Goal: Book appointment/travel/reservation

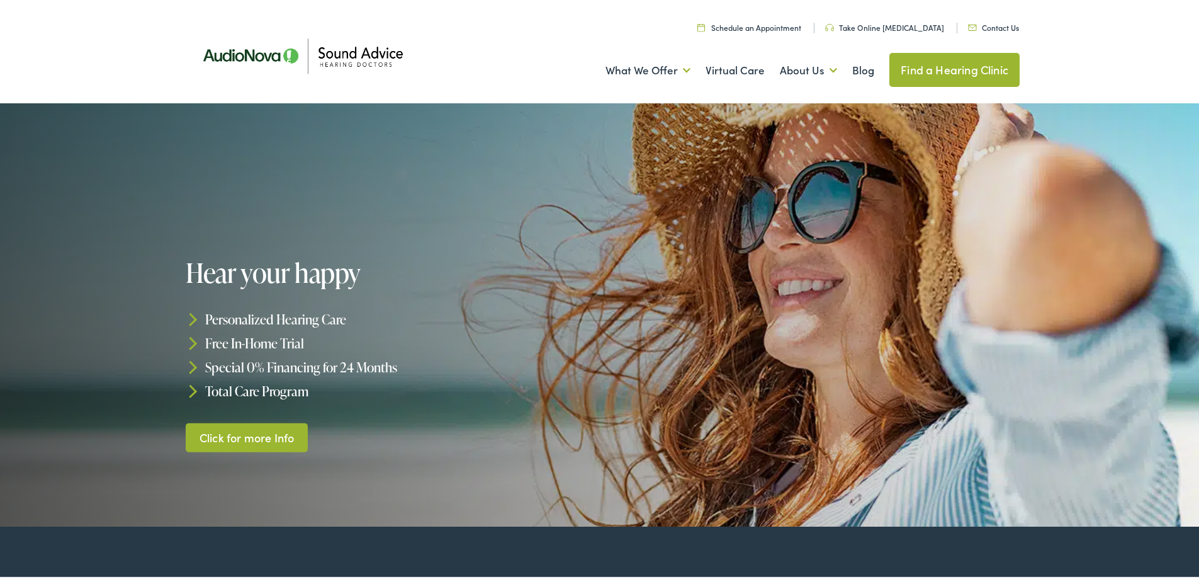
click at [738, 19] on ul "Schedule an Appointment Take Online Hearing Test Contact Us Find a Hearing Clin…" at bounding box center [609, 23] width 840 height 17
click at [739, 26] on link "Schedule an Appointment" at bounding box center [750, 25] width 104 height 11
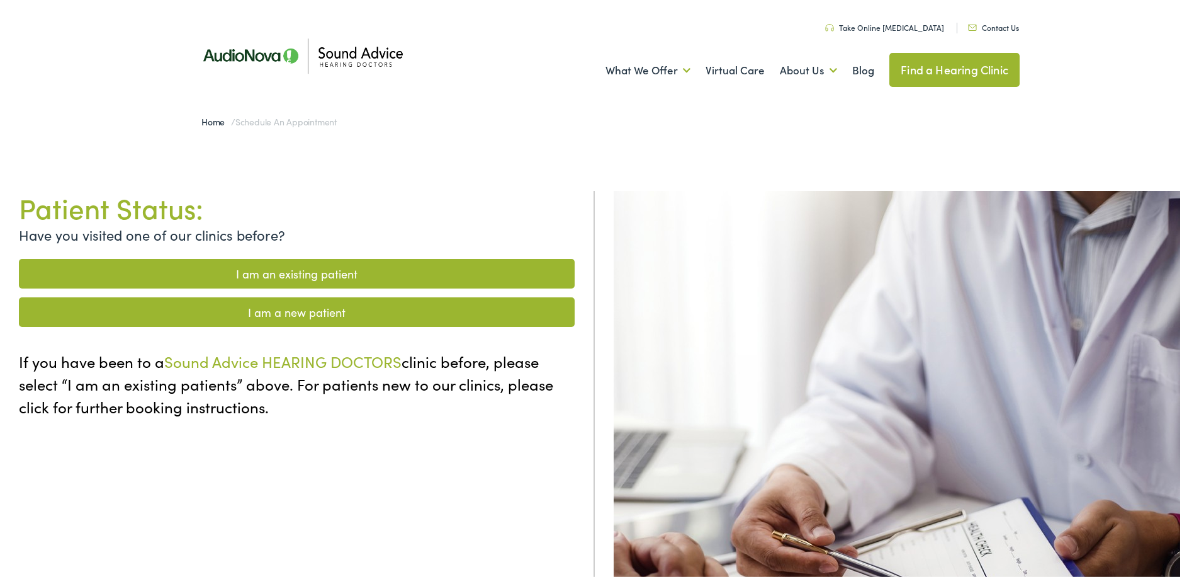
click at [395, 278] on link "I am an existing patient" at bounding box center [297, 271] width 556 height 30
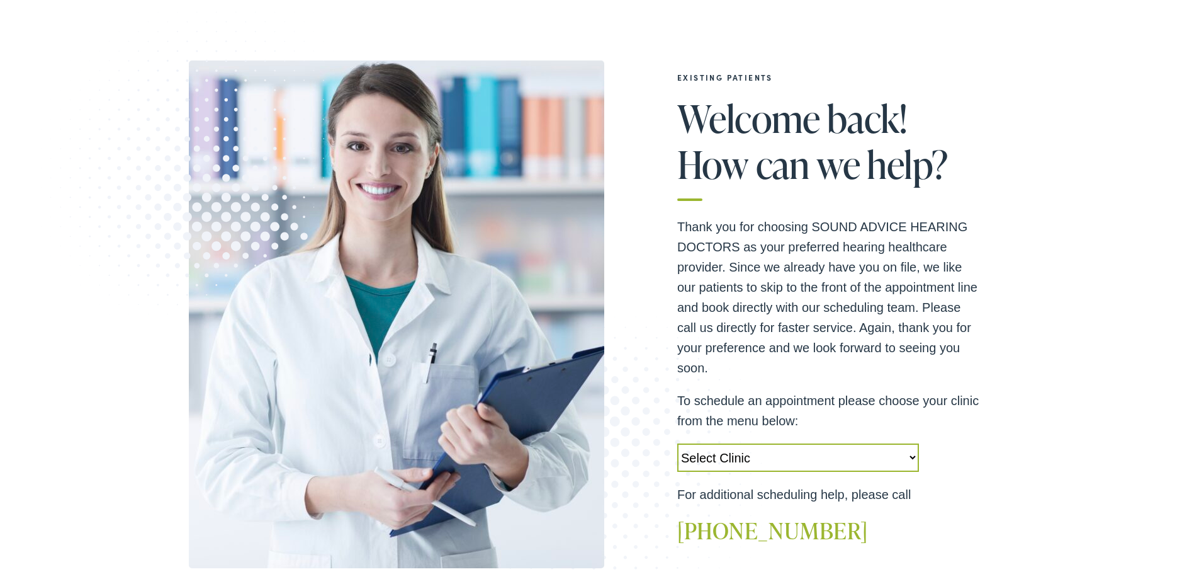
scroll to position [378, 0]
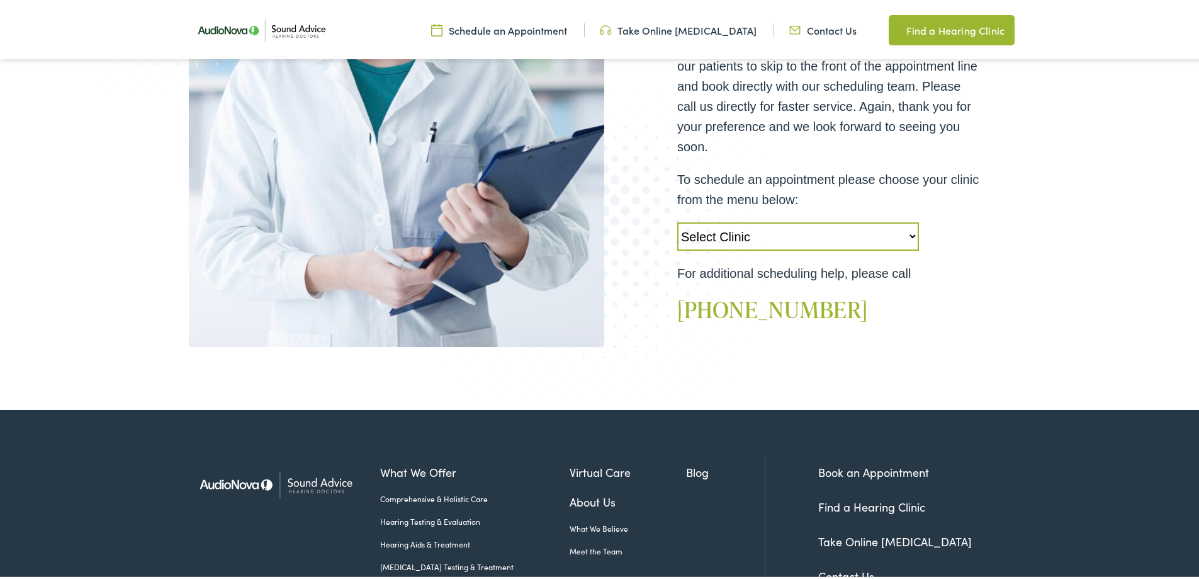
click at [793, 234] on select "Select Clinic Conway-AR-AudioNova 1014 Harkrider Oklahoma City-OK-AudioNova 109…" at bounding box center [798, 234] width 242 height 28
select select "https://soundadvice.alpacaaudiology.com/locations/searcy-ar/"
click at [677, 220] on select "Select Clinic Conway-AR-AudioNova 1014 Harkrider Oklahoma City-OK-AudioNova 109…" at bounding box center [798, 234] width 242 height 28
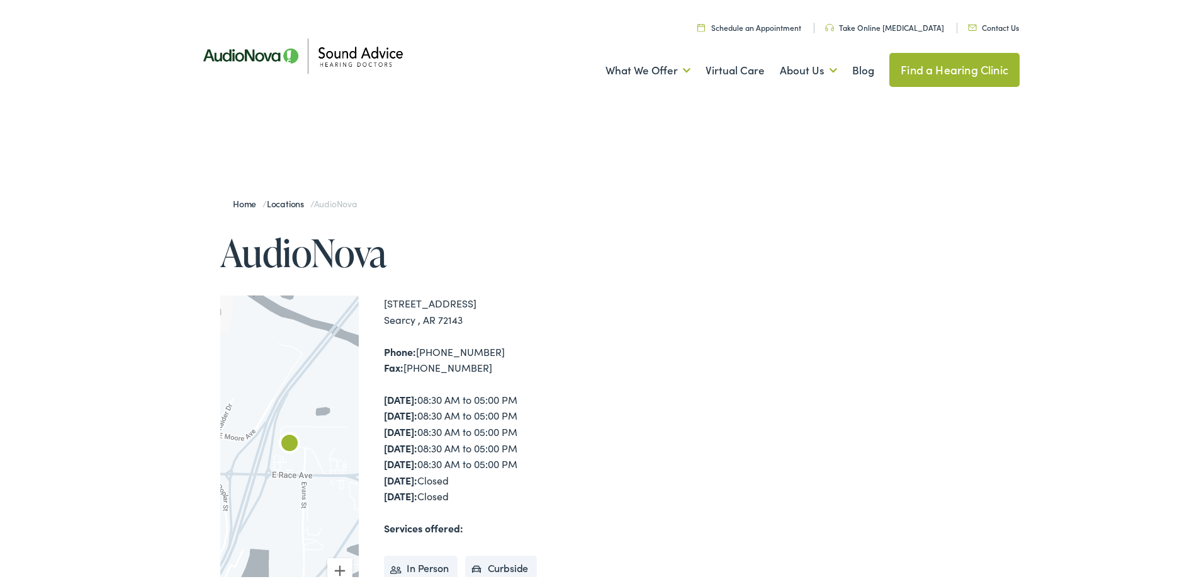
click at [275, 200] on link "Locations" at bounding box center [288, 201] width 43 height 13
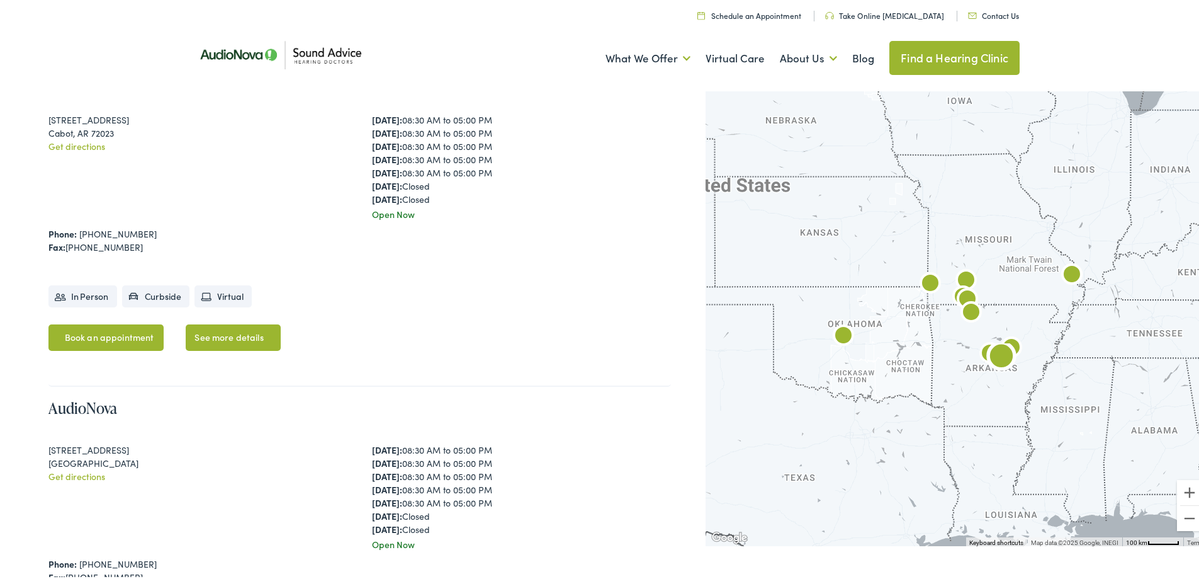
scroll to position [756, 0]
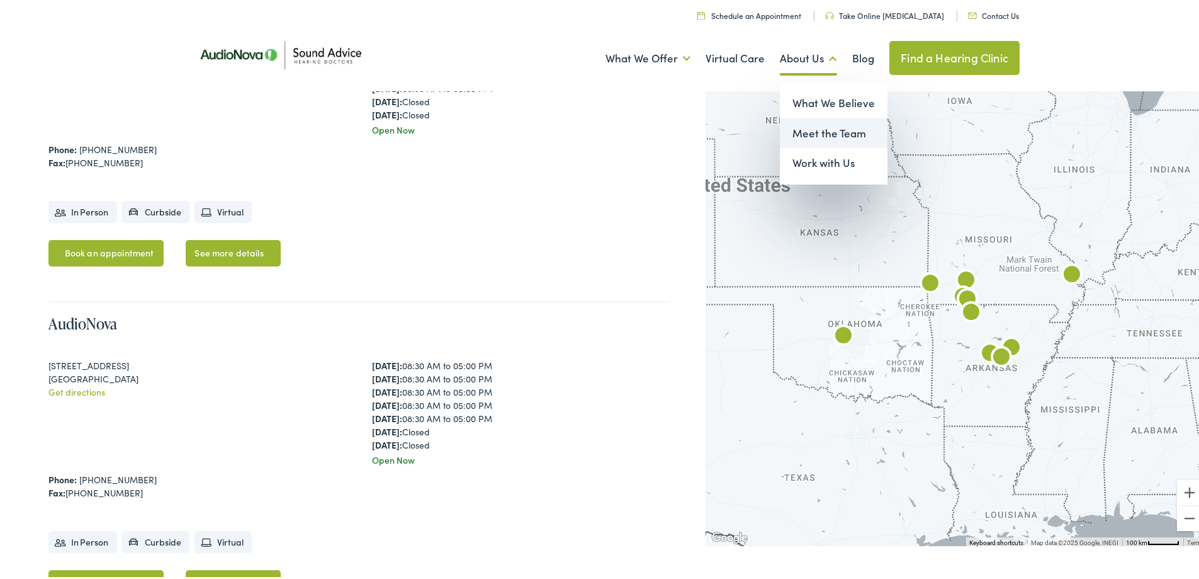
click at [800, 128] on link "Meet the Team" at bounding box center [834, 131] width 108 height 30
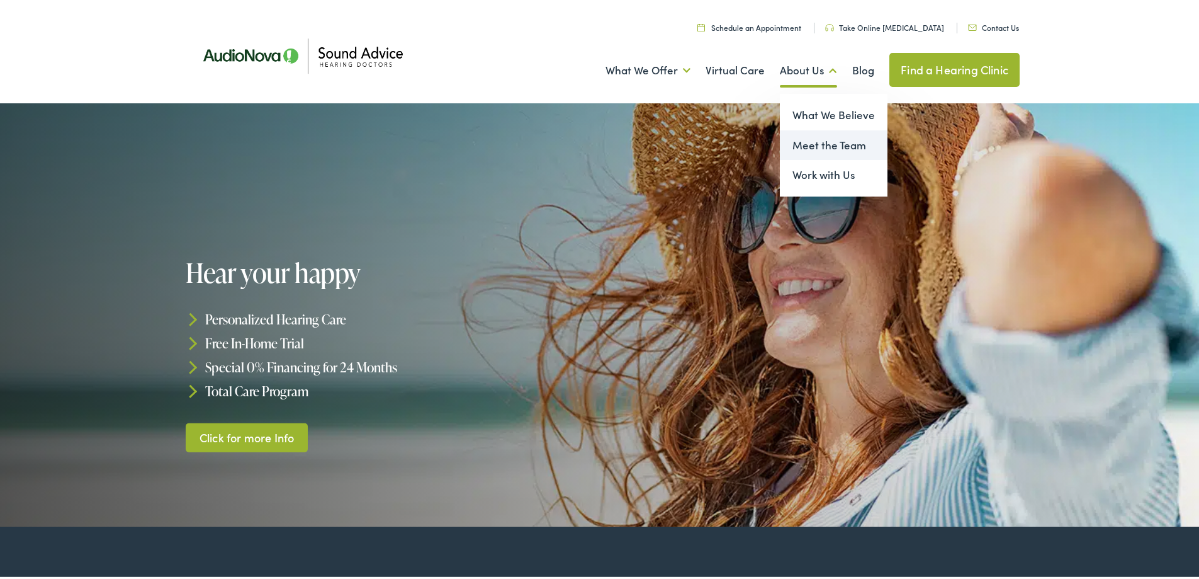
click at [802, 142] on link "Meet the Team" at bounding box center [834, 143] width 108 height 30
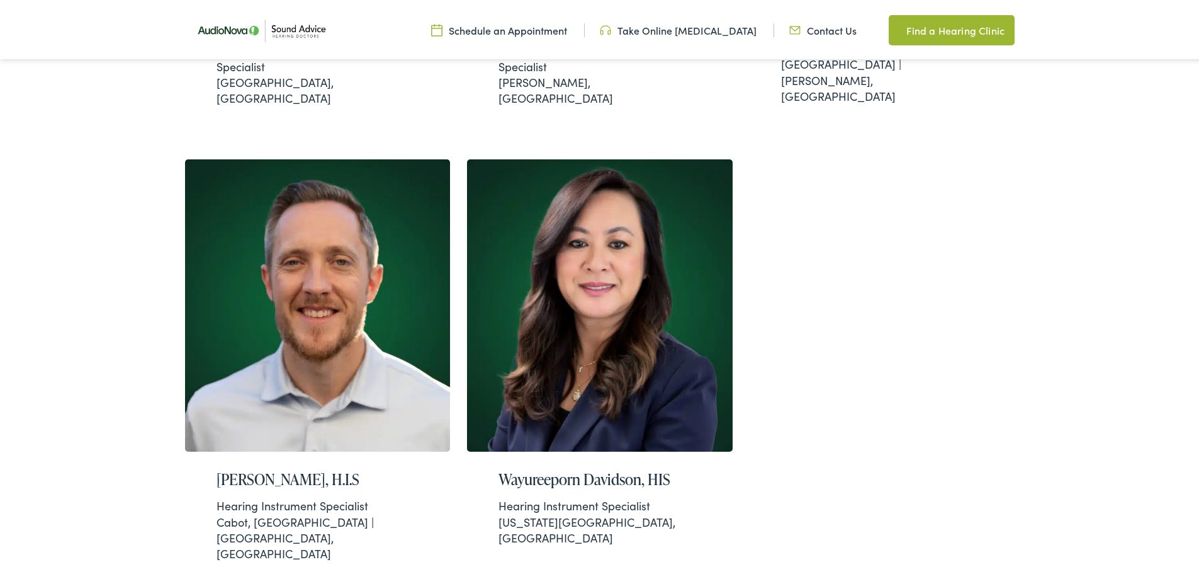
scroll to position [1259, 0]
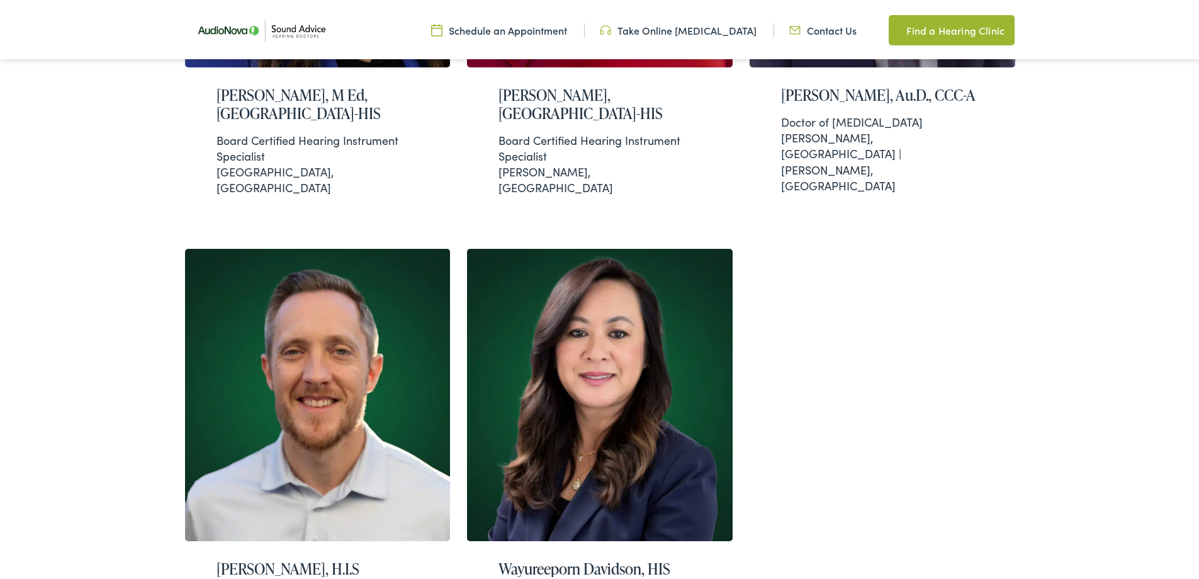
scroll to position [1259, 0]
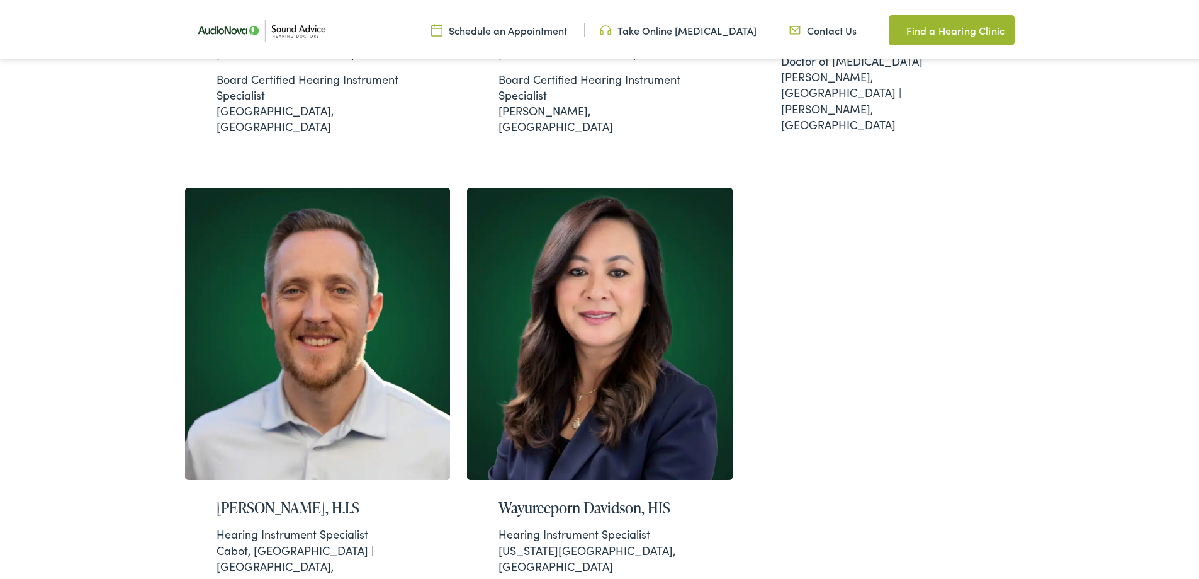
click at [524, 28] on link "Schedule an Appointment" at bounding box center [499, 28] width 136 height 14
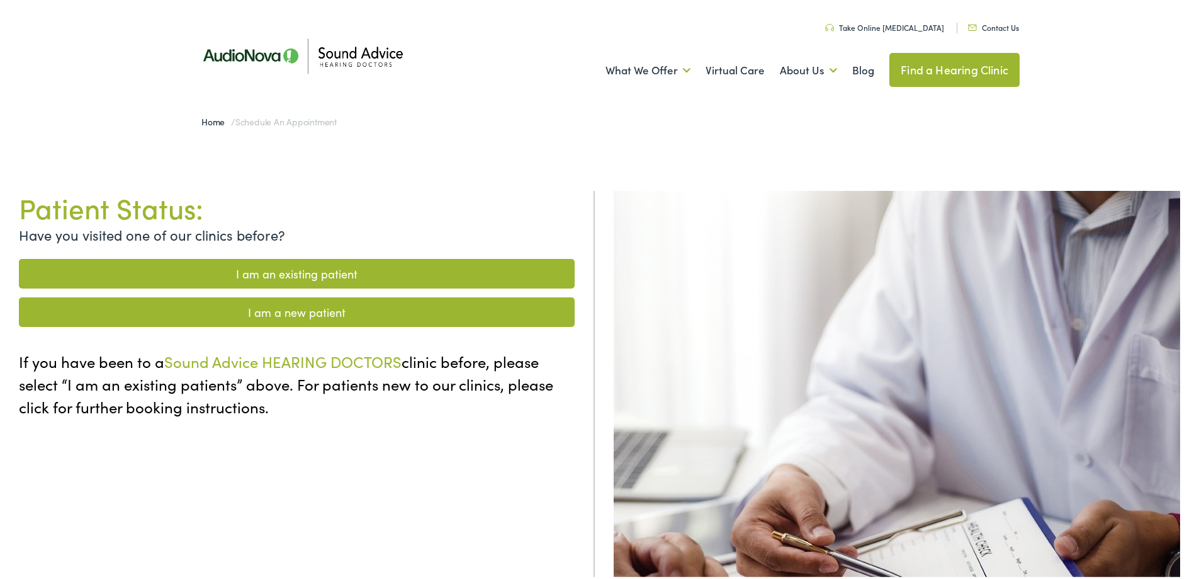
click at [289, 268] on link "I am an existing patient" at bounding box center [297, 271] width 556 height 30
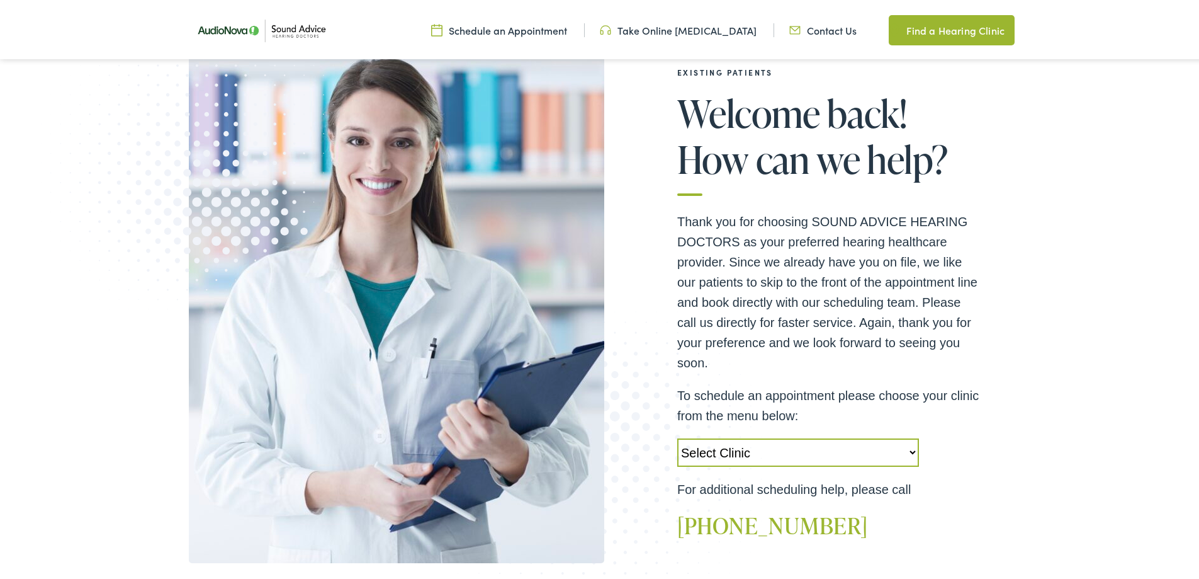
scroll to position [378, 0]
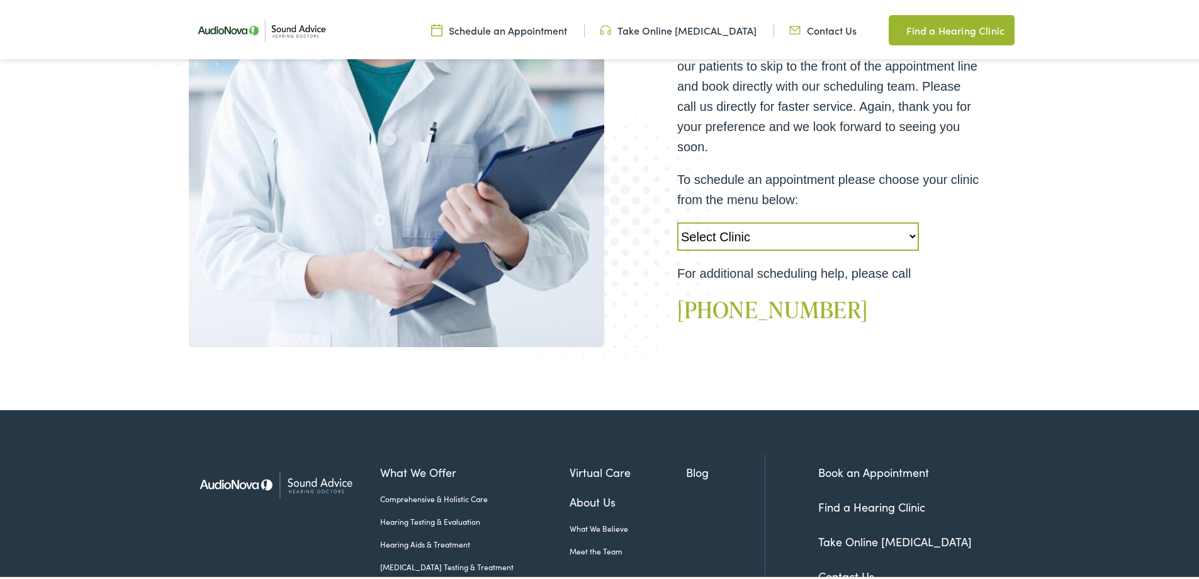
click at [817, 232] on select "Select Clinic Conway-AR-AudioNova 1014 Harkrider Oklahoma City-OK-AudioNova 109…" at bounding box center [798, 234] width 242 height 28
select select "https://soundadvice.alpacaaudiology.com/locations/cabot-ar/"
click at [677, 220] on select "Select Clinic Conway-AR-AudioNova 1014 Harkrider Oklahoma City-OK-AudioNova 109…" at bounding box center [798, 234] width 242 height 28
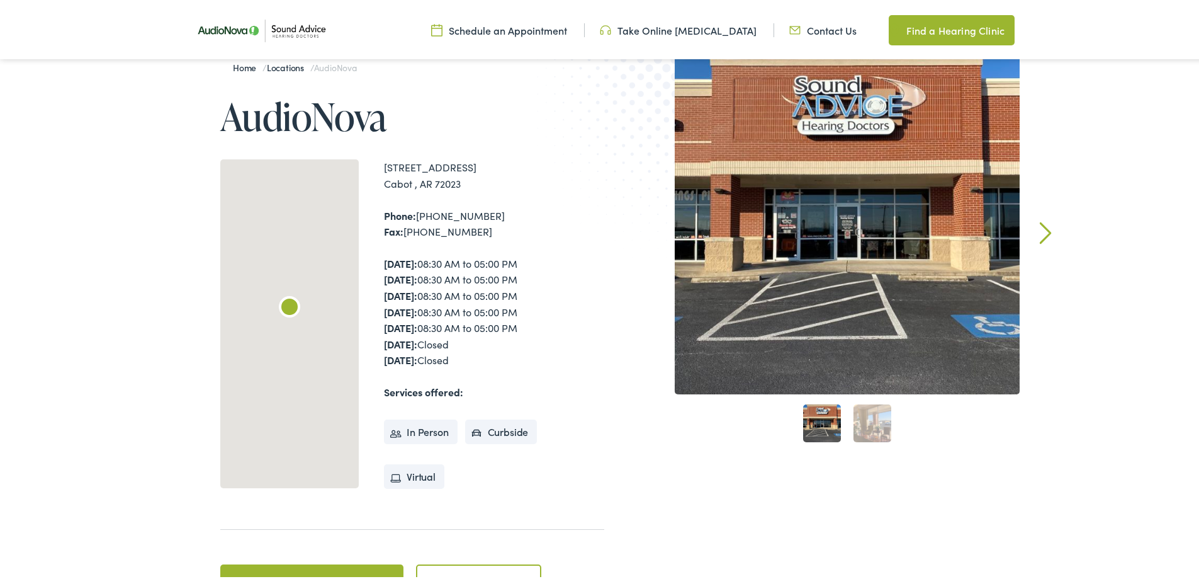
scroll to position [252, 0]
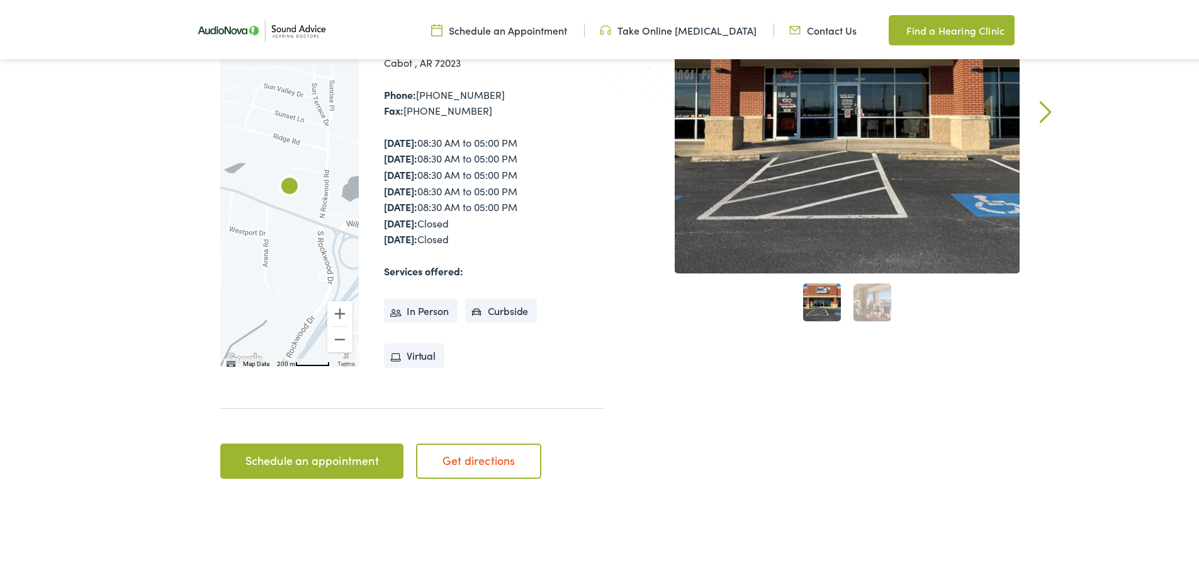
click at [267, 456] on link "Schedule an appointment" at bounding box center [311, 458] width 183 height 35
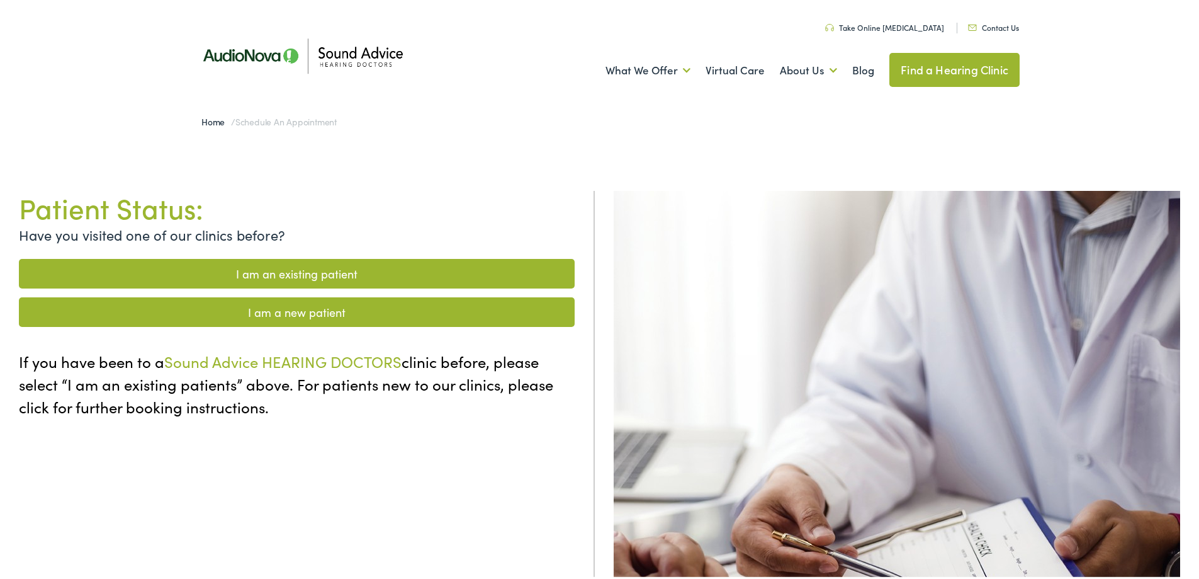
click at [361, 270] on link "I am an existing patient" at bounding box center [297, 271] width 556 height 30
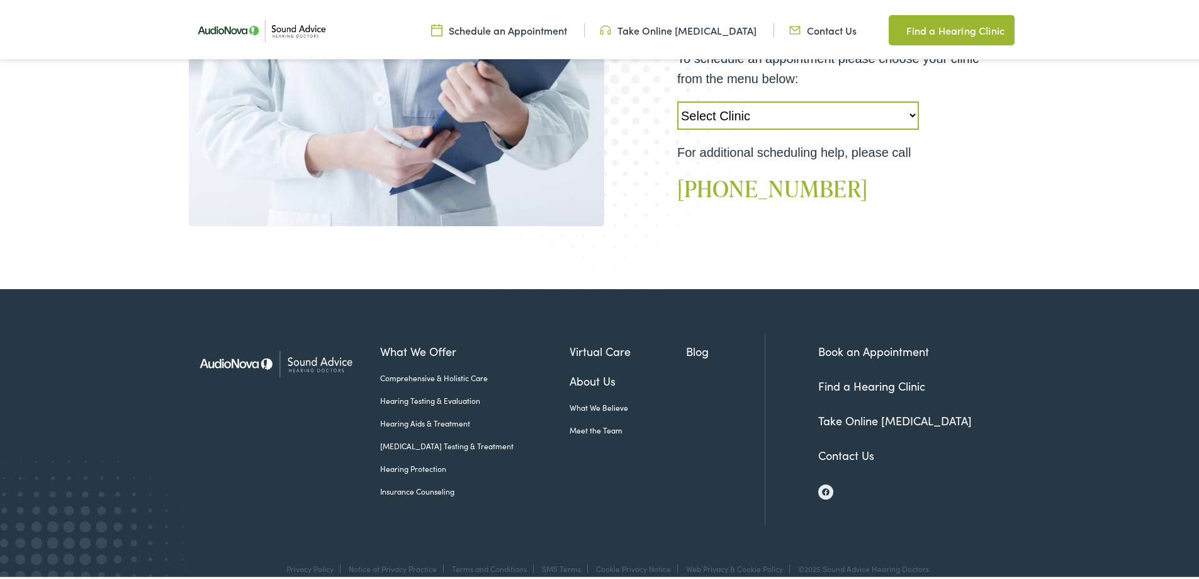
scroll to position [504, 0]
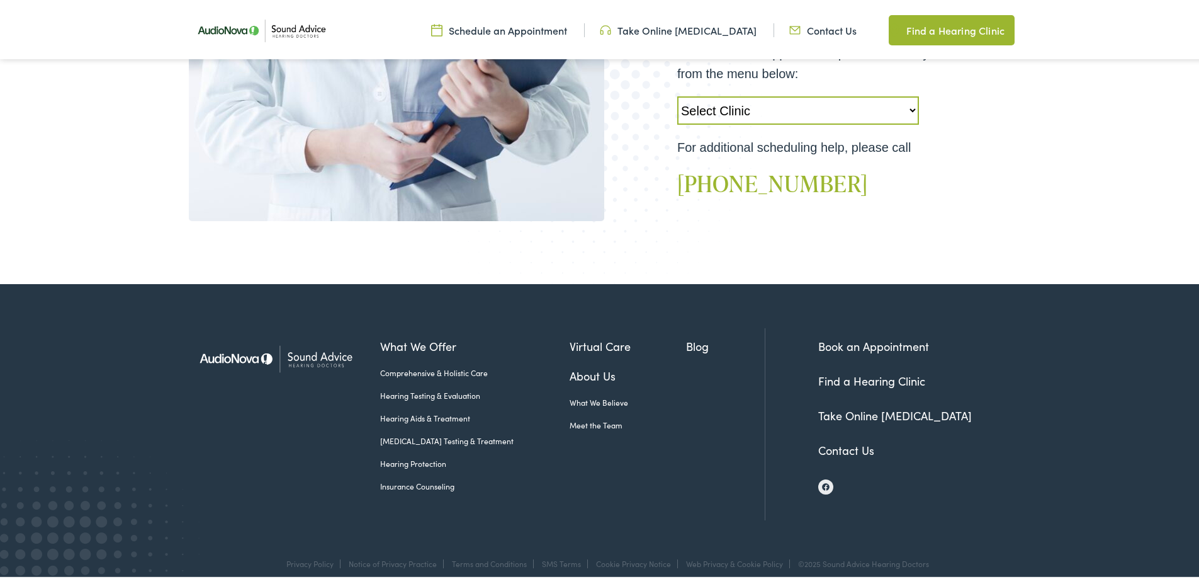
click at [787, 113] on select "Select Clinic Conway-AR-AudioNova 1014 Harkrider Oklahoma City-OK-AudioNova 109…" at bounding box center [798, 108] width 242 height 28
select select "https://soundadvice.alpacaaudiology.com/locations/cabot-ar/"
click at [677, 94] on select "Select Clinic Conway-AR-AudioNova 1014 Harkrider Oklahoma City-OK-AudioNova 109…" at bounding box center [798, 108] width 242 height 28
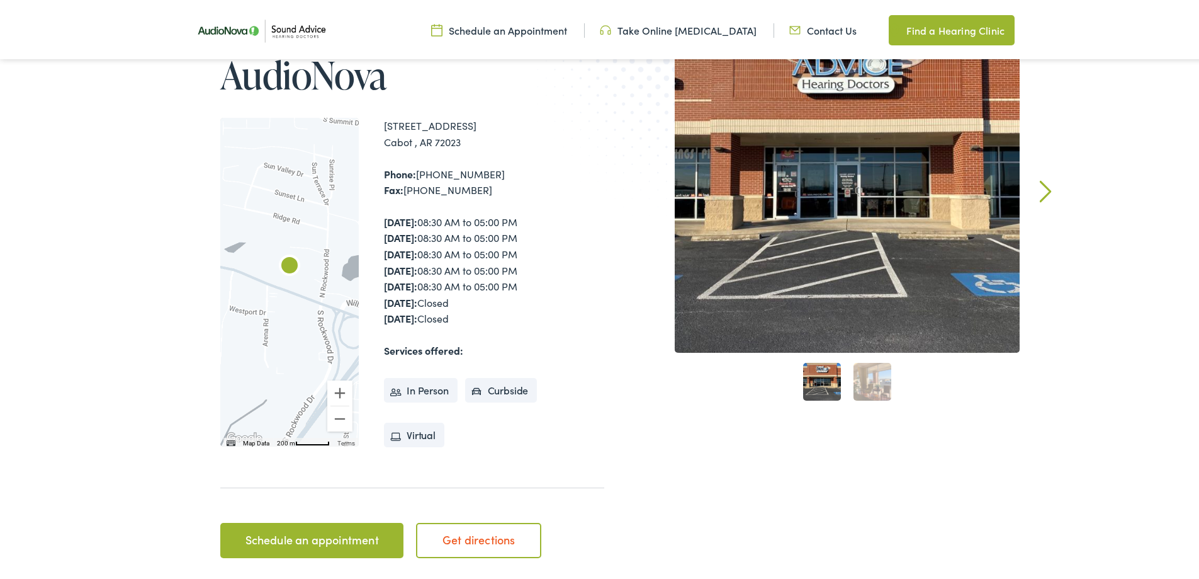
scroll to position [126, 0]
